Goal: Information Seeking & Learning: Find specific fact

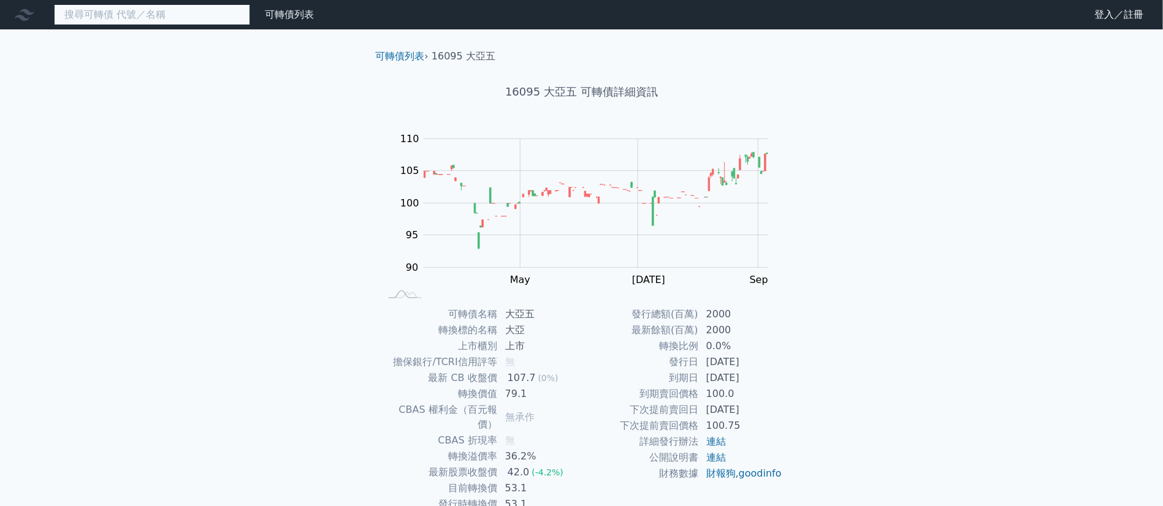
click at [170, 9] on input at bounding box center [152, 14] width 196 height 21
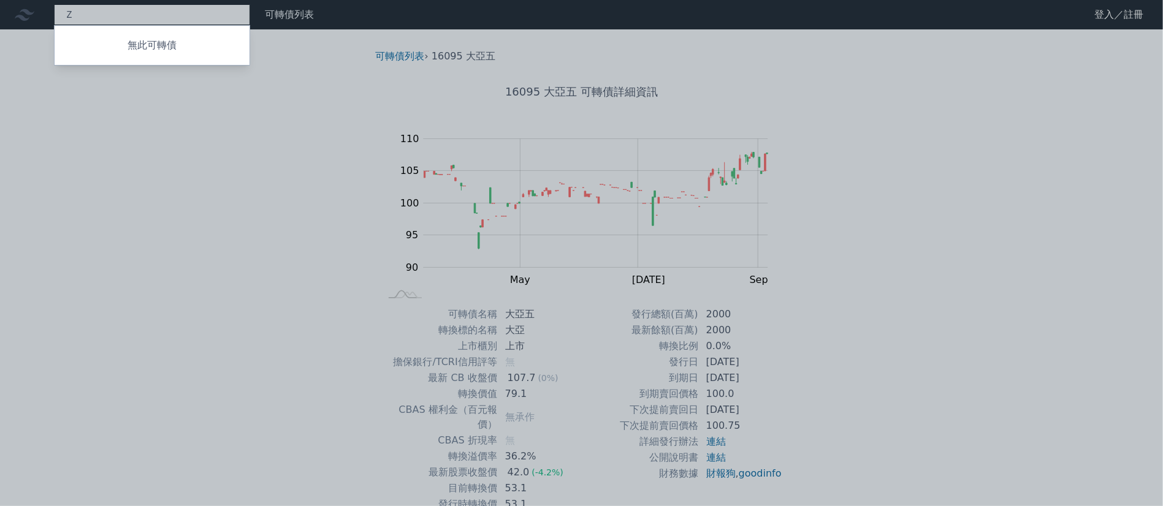
type input "不"
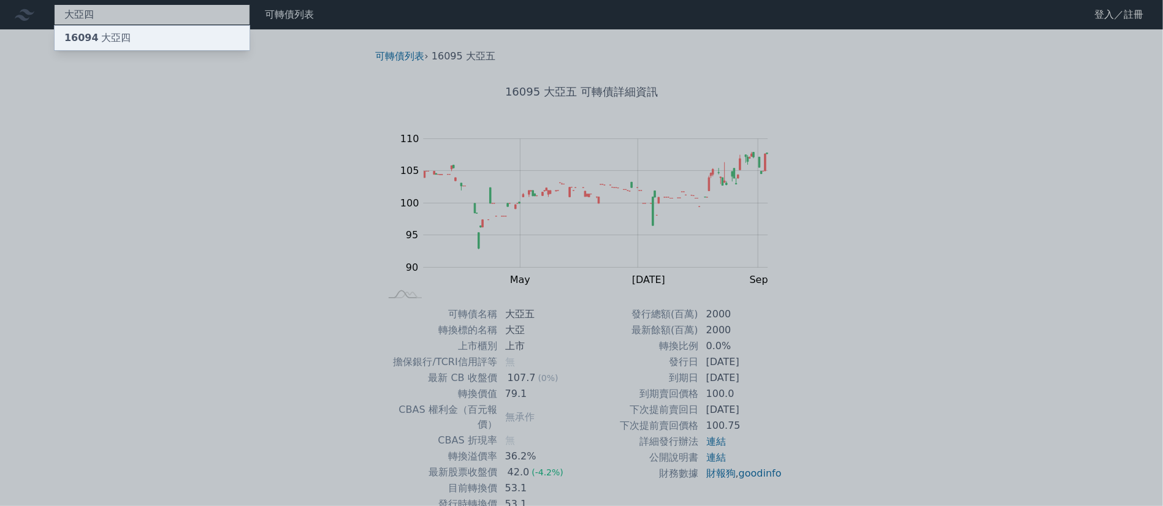
type input "大亞四"
click at [169, 32] on div "16094 大亞四" at bounding box center [152, 38] width 195 height 25
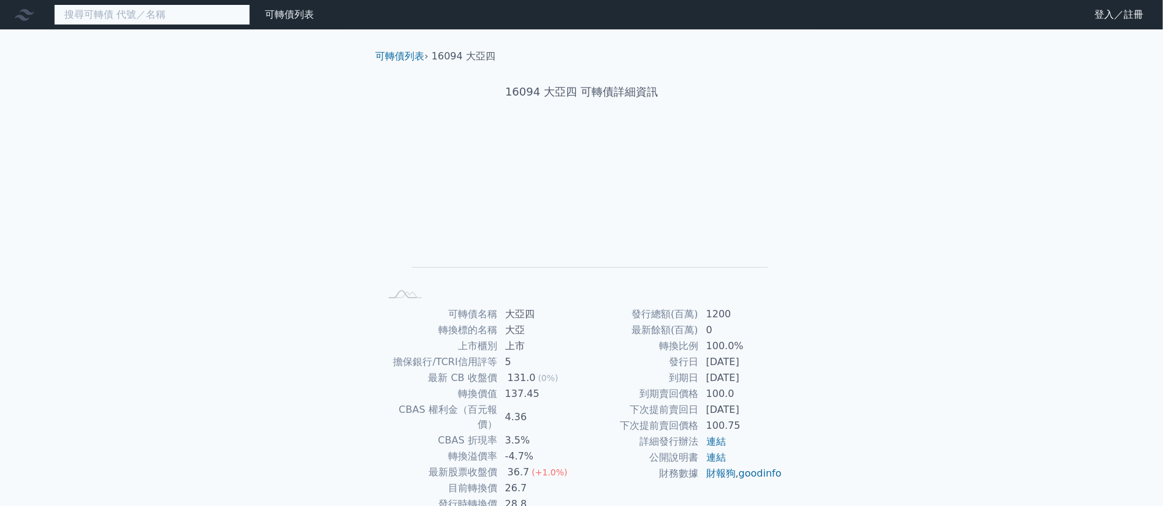
click at [211, 12] on input at bounding box center [152, 14] width 196 height 21
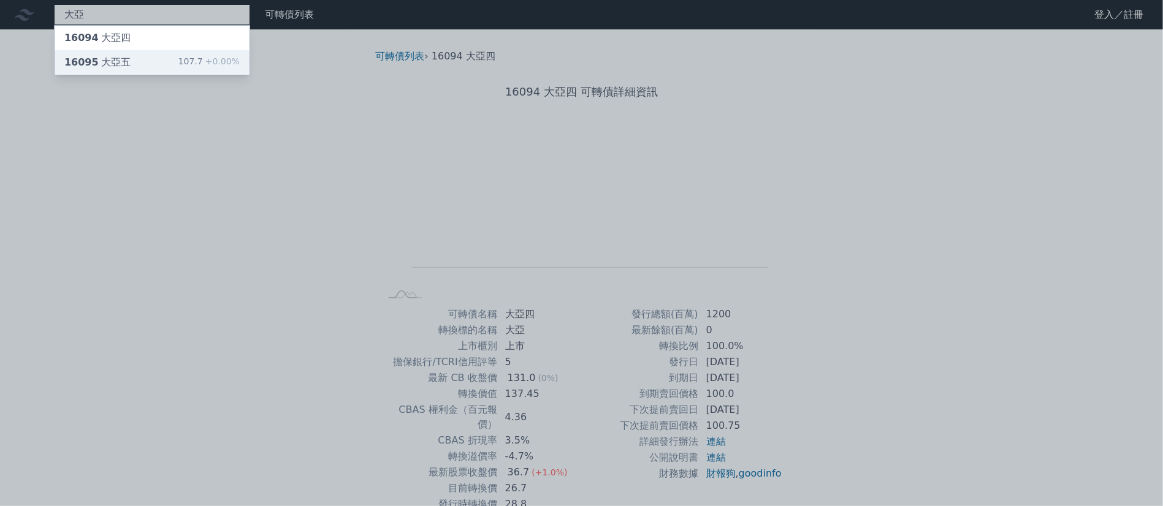
type input "大亞"
click at [184, 55] on div "107.7 +0.00%" at bounding box center [208, 62] width 61 height 15
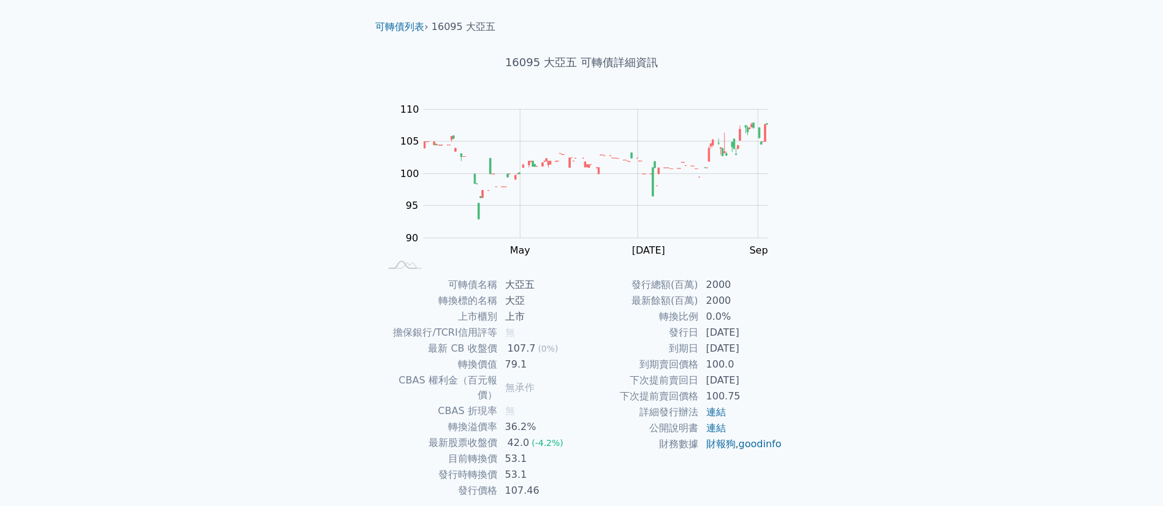
scroll to position [31, 0]
